Goal: Check status

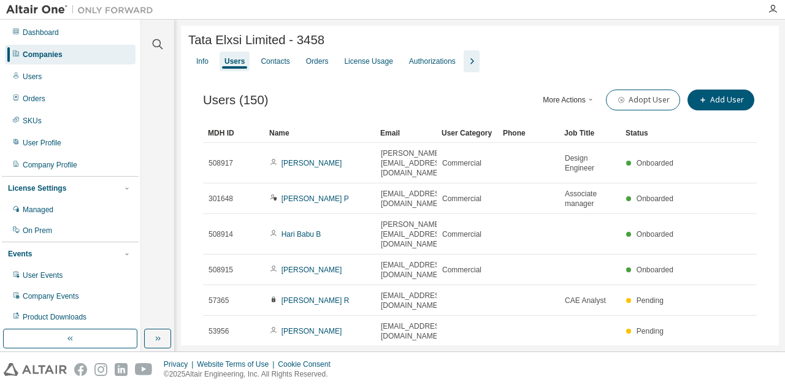
scroll to position [102, 0]
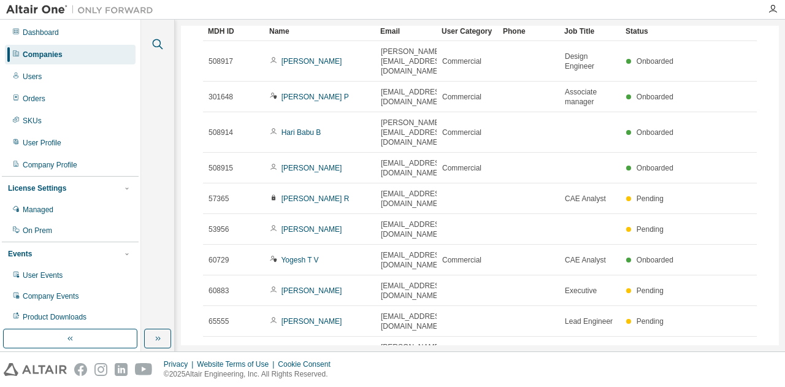
click at [156, 49] on icon "button" at bounding box center [157, 44] width 15 height 15
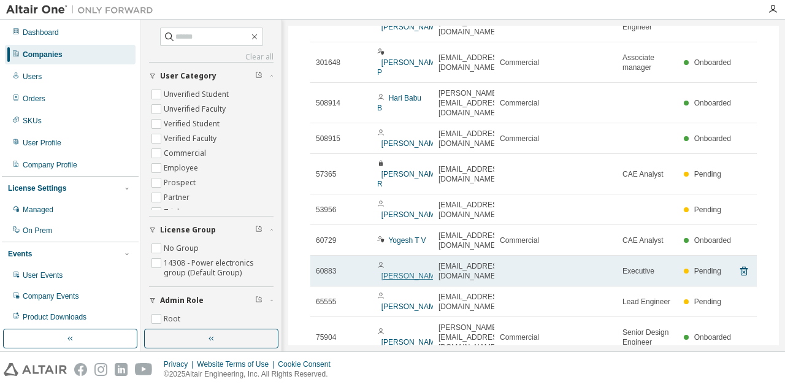
scroll to position [0, 0]
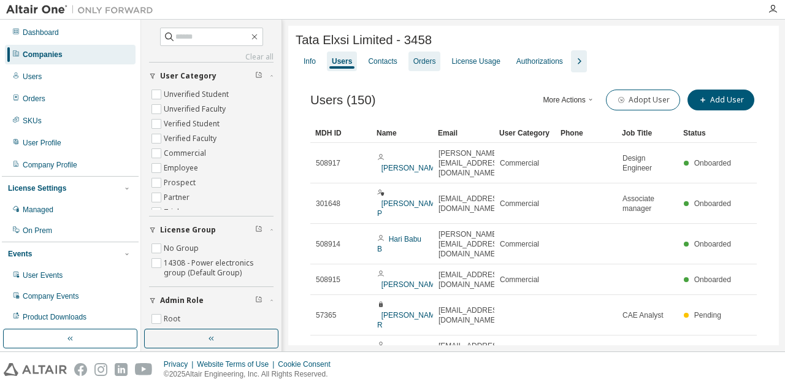
click at [417, 66] on div "Orders" at bounding box center [424, 61] width 23 height 10
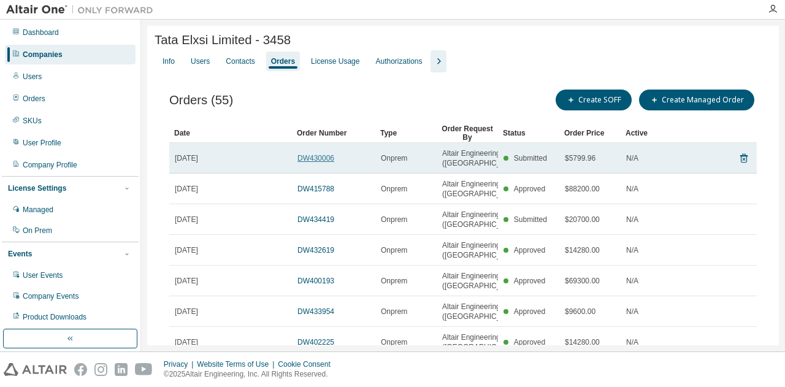
click at [321, 163] on link "DW430006" at bounding box center [315, 158] width 37 height 9
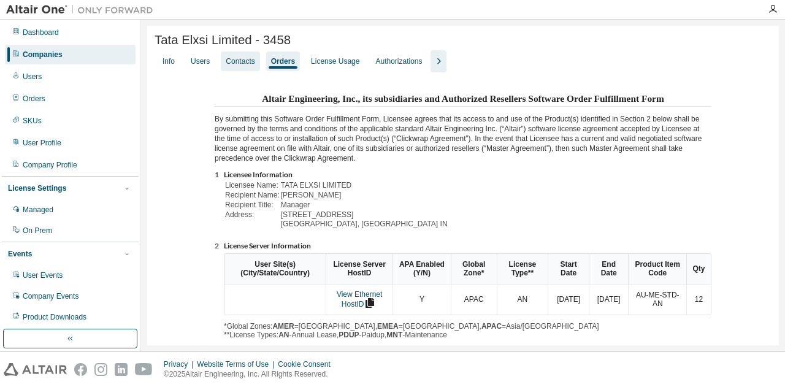
click at [245, 66] on div "Contacts" at bounding box center [240, 61] width 29 height 10
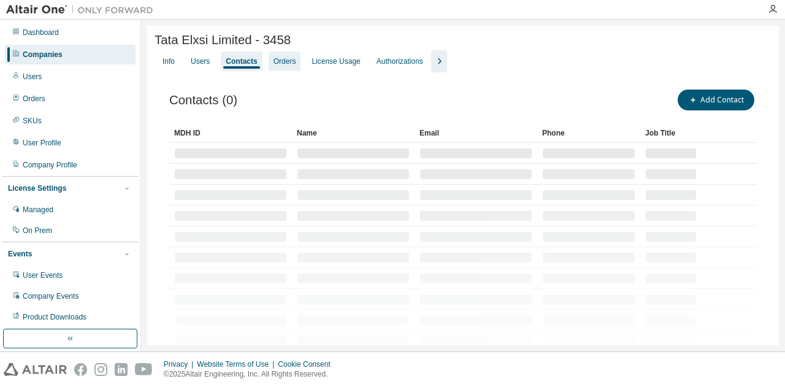
click at [277, 62] on div "Orders" at bounding box center [285, 61] width 23 height 10
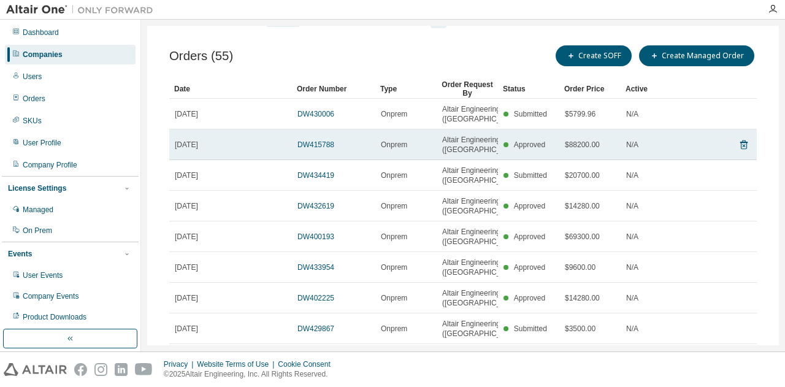
scroll to position [61, 0]
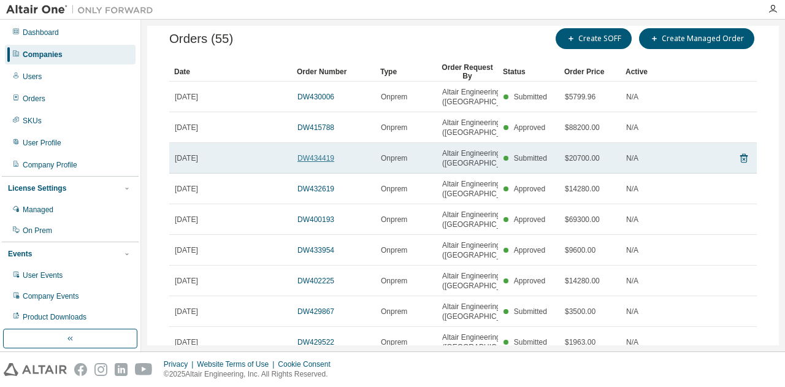
click at [315, 163] on link "DW434419" at bounding box center [315, 158] width 37 height 9
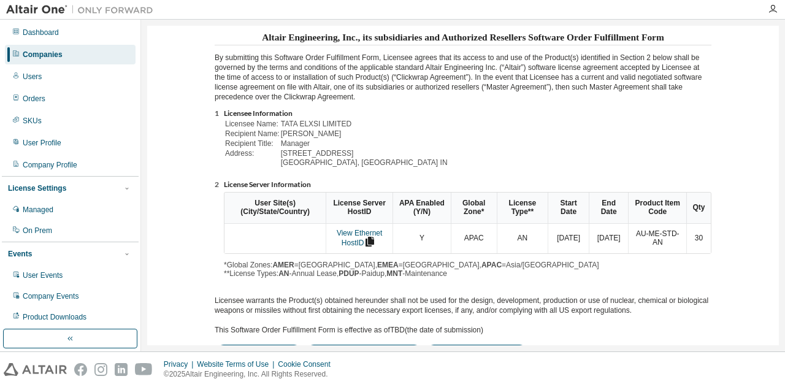
scroll to position [0, 0]
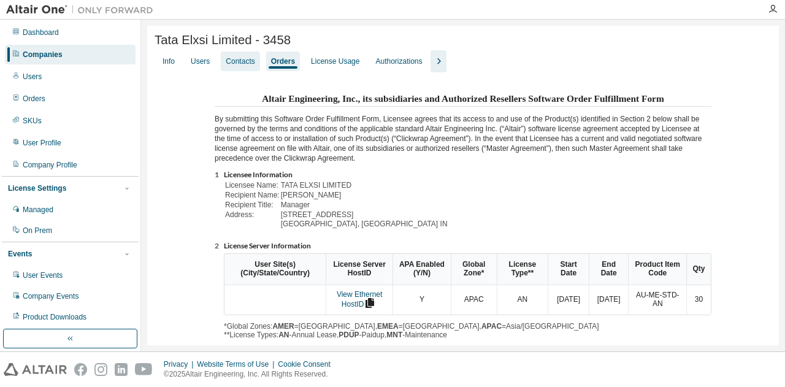
click at [237, 71] on div "Contacts" at bounding box center [240, 62] width 39 height 20
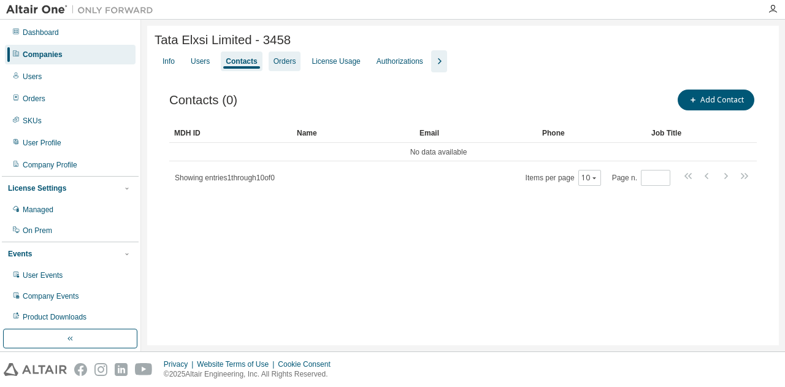
click at [275, 66] on div "Orders" at bounding box center [285, 61] width 23 height 10
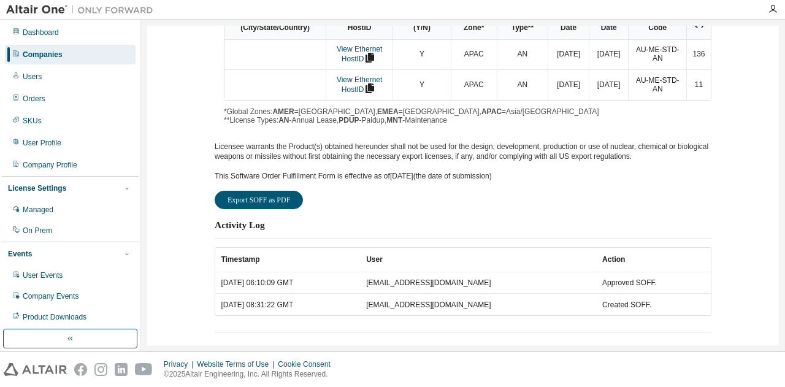
scroll to position [258, 0]
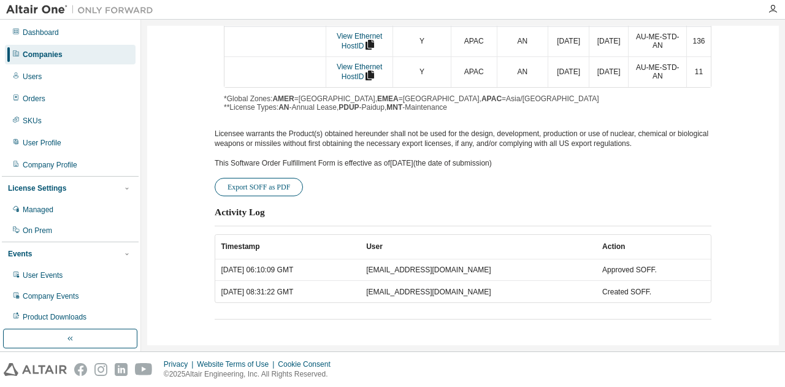
click at [277, 187] on button "Export SOFF as PDF" at bounding box center [259, 187] width 88 height 18
